Goal: Information Seeking & Learning: Learn about a topic

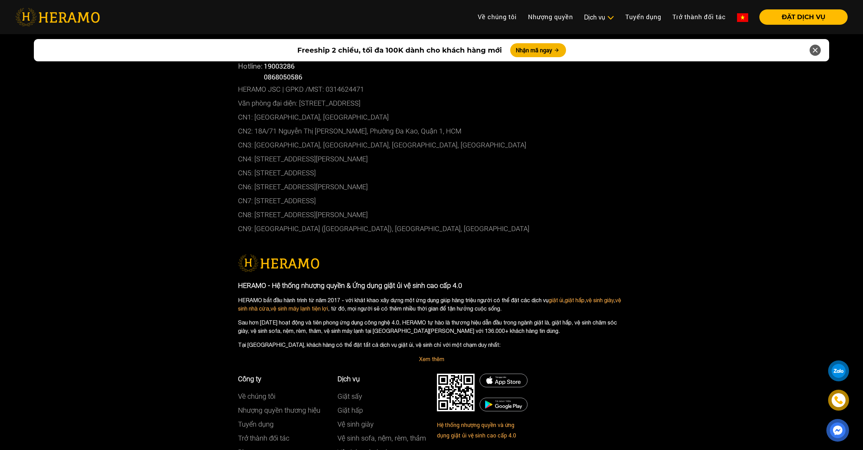
scroll to position [3619, 0]
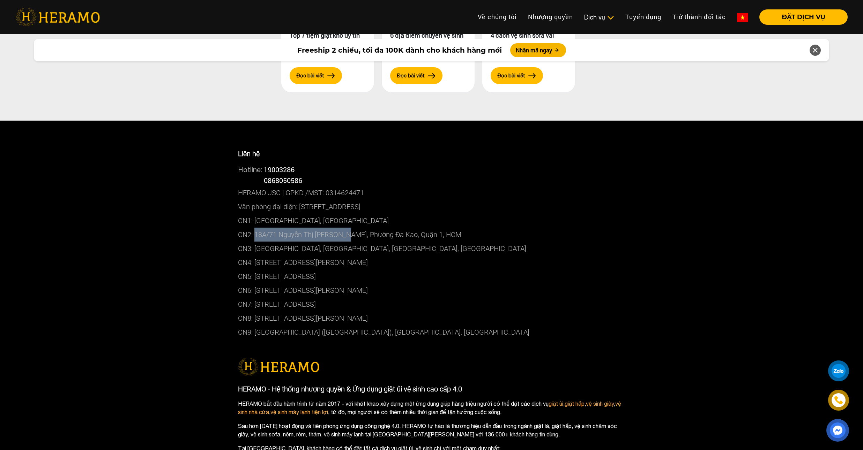
drag, startPoint x: 255, startPoint y: 216, endPoint x: 345, endPoint y: 218, distance: 90.4
click at [345, 228] on p "CN2: 18A/71 Nguyễn Thị [PERSON_NAME], Phường Đa Kao, Quận 1, HCM" at bounding box center [431, 235] width 387 height 14
copy p "18A/71 Nguyễn Thị Minh Khai"
drag, startPoint x: 255, startPoint y: 259, endPoint x: 306, endPoint y: 260, distance: 51.0
click at [306, 270] on p "CN5: [STREET_ADDRESS]" at bounding box center [431, 277] width 387 height 14
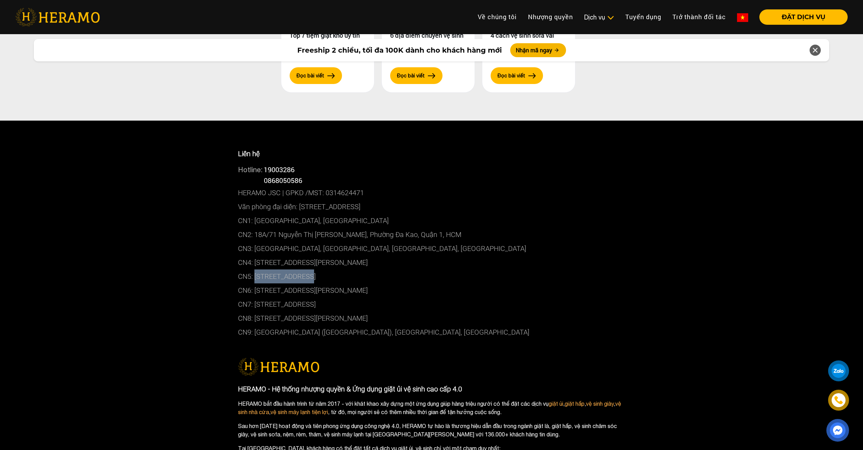
copy p "179B, Đường 3/2"
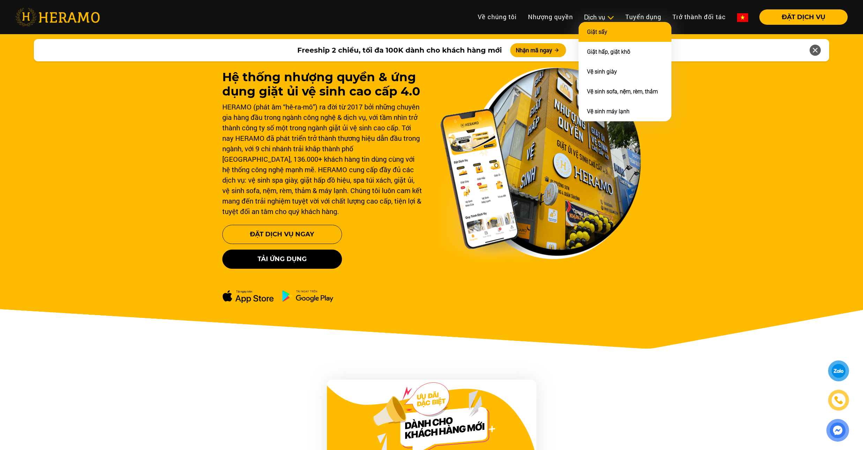
click at [609, 29] on li "Giặt sấy" at bounding box center [624, 32] width 93 height 20
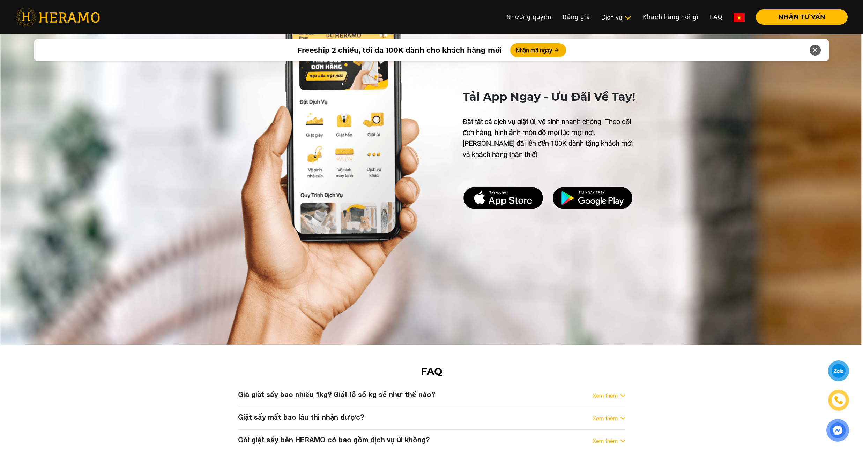
scroll to position [2488, 0]
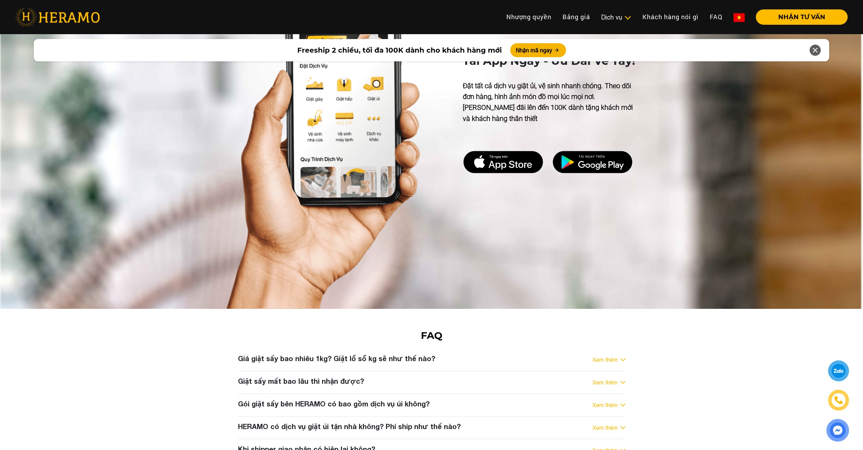
click at [343, 377] on h3 "Giặt sấy mất bao lâu thì nhận được?" at bounding box center [301, 381] width 126 height 8
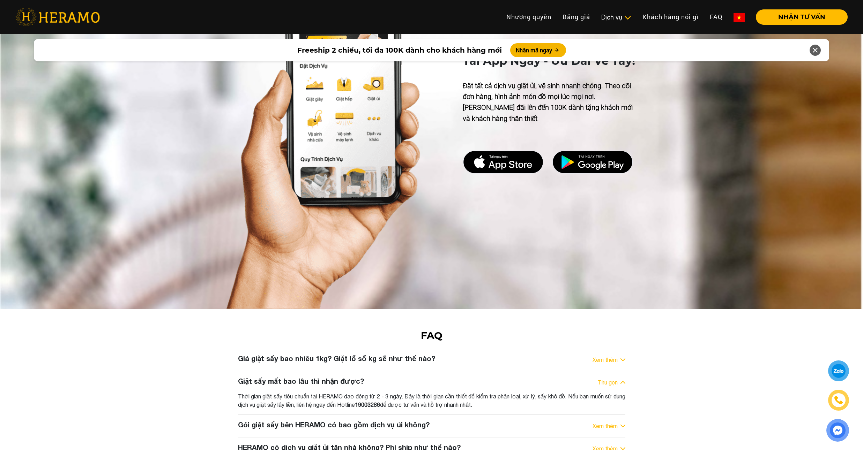
click at [343, 377] on h3 "Giặt sấy mất bao lâu thì nhận được?" at bounding box center [301, 381] width 126 height 8
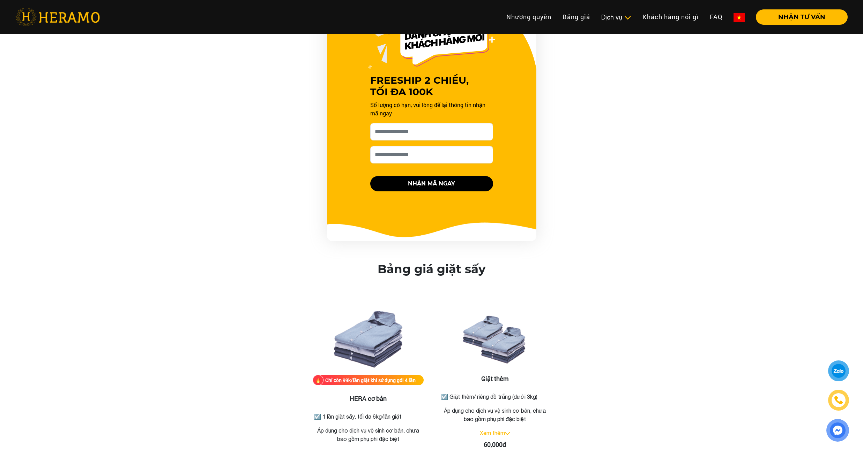
scroll to position [386, 0]
